Goal: Task Accomplishment & Management: Manage account settings

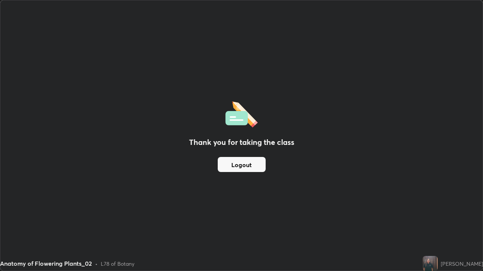
click at [208, 46] on div "Thank you for taking the class Logout" at bounding box center [241, 135] width 482 height 271
click at [337, 250] on div "Thank you for taking the class Logout" at bounding box center [241, 135] width 482 height 271
click at [274, 228] on div "Thank you for taking the class Logout" at bounding box center [241, 135] width 482 height 271
click at [257, 228] on div "Thank you for taking the class Logout" at bounding box center [241, 135] width 482 height 271
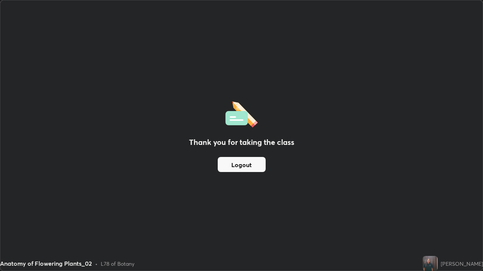
click at [251, 210] on div "Thank you for taking the class Logout" at bounding box center [241, 135] width 482 height 271
click at [251, 207] on div "Thank you for taking the class Logout" at bounding box center [241, 135] width 482 height 271
click at [249, 192] on div "Thank you for taking the class Logout" at bounding box center [241, 135] width 482 height 271
click at [249, 189] on div "Thank you for taking the class Logout" at bounding box center [241, 135] width 482 height 271
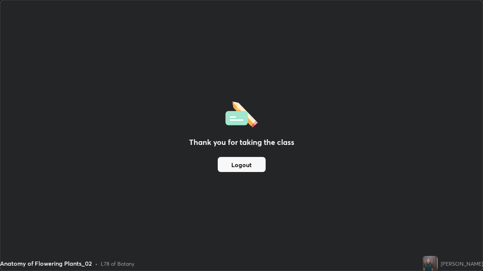
click at [248, 179] on div "Thank you for taking the class Logout" at bounding box center [241, 135] width 482 height 271
click at [247, 171] on button "Logout" at bounding box center [242, 164] width 48 height 15
click at [247, 170] on button "Logout" at bounding box center [242, 164] width 48 height 15
click at [247, 168] on button "Logout" at bounding box center [242, 164] width 48 height 15
click at [247, 166] on button "Logout" at bounding box center [242, 164] width 48 height 15
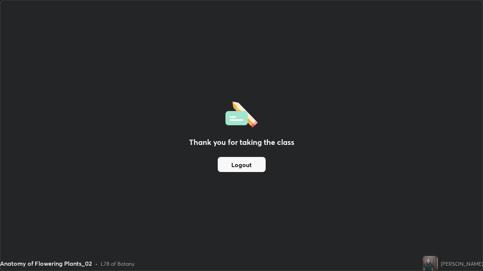
click at [247, 163] on button "Logout" at bounding box center [242, 164] width 48 height 15
click at [247, 161] on button "Logout" at bounding box center [242, 164] width 48 height 15
click at [247, 158] on button "Logout" at bounding box center [242, 164] width 48 height 15
click at [247, 157] on button "Logout" at bounding box center [242, 164] width 48 height 15
click at [247, 152] on div "Thank you for taking the class Logout" at bounding box center [241, 135] width 482 height 271
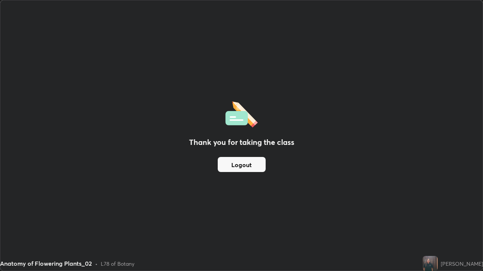
click at [245, 149] on div "Thank you for taking the class Logout" at bounding box center [241, 135] width 482 height 271
click at [241, 139] on h2 "Thank you for taking the class" at bounding box center [241, 142] width 105 height 11
click at [240, 140] on h2 "Thank you for taking the class" at bounding box center [241, 142] width 105 height 11
click at [241, 140] on h2 "Thank you for taking the class" at bounding box center [241, 142] width 105 height 11
click at [242, 140] on h2 "Thank you for taking the class" at bounding box center [241, 142] width 105 height 11
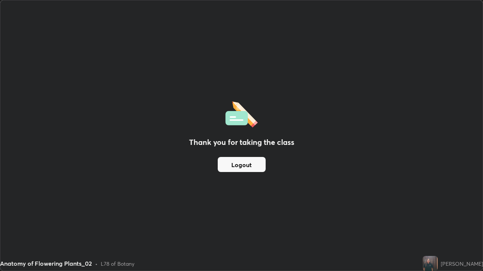
click at [242, 139] on h2 "Thank you for taking the class" at bounding box center [241, 142] width 105 height 11
click at [243, 135] on div "Thank you for taking the class Logout" at bounding box center [241, 135] width 482 height 271
click at [243, 134] on div "Thank you for taking the class Logout" at bounding box center [241, 135] width 482 height 271
click at [242, 132] on div "Thank you for taking the class Logout" at bounding box center [241, 135] width 482 height 271
click at [245, 128] on div "Thank you for taking the class Logout" at bounding box center [241, 135] width 482 height 271
